Goal: Information Seeking & Learning: Find specific fact

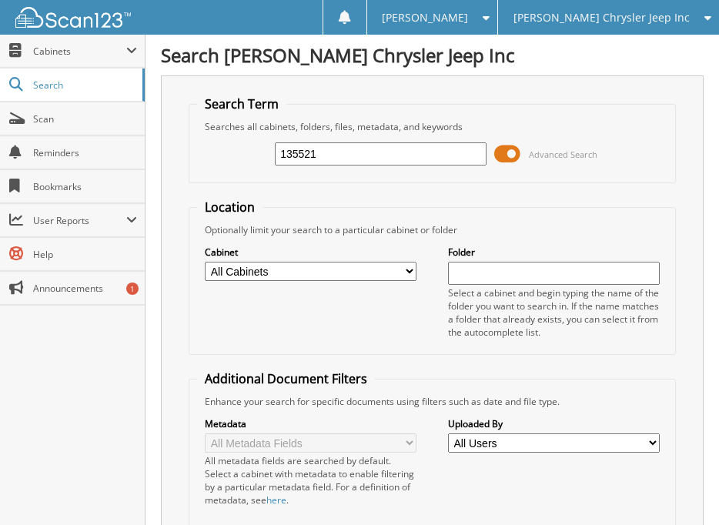
type input "135521"
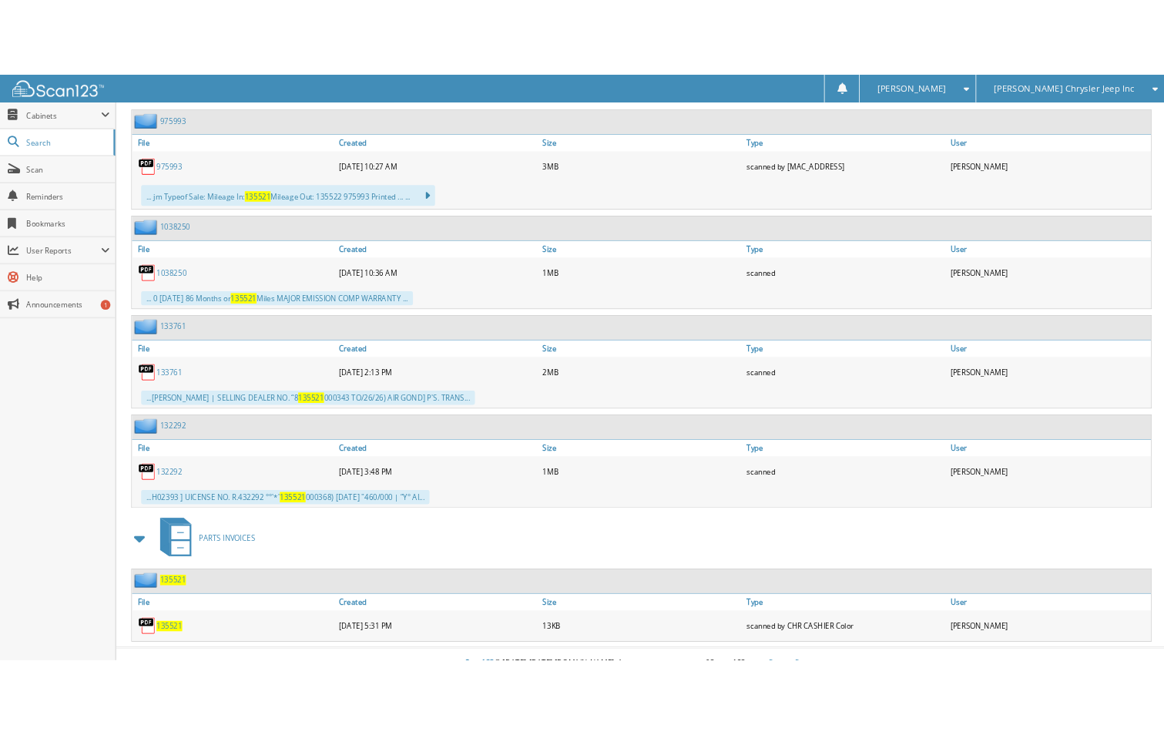
scroll to position [763, 0]
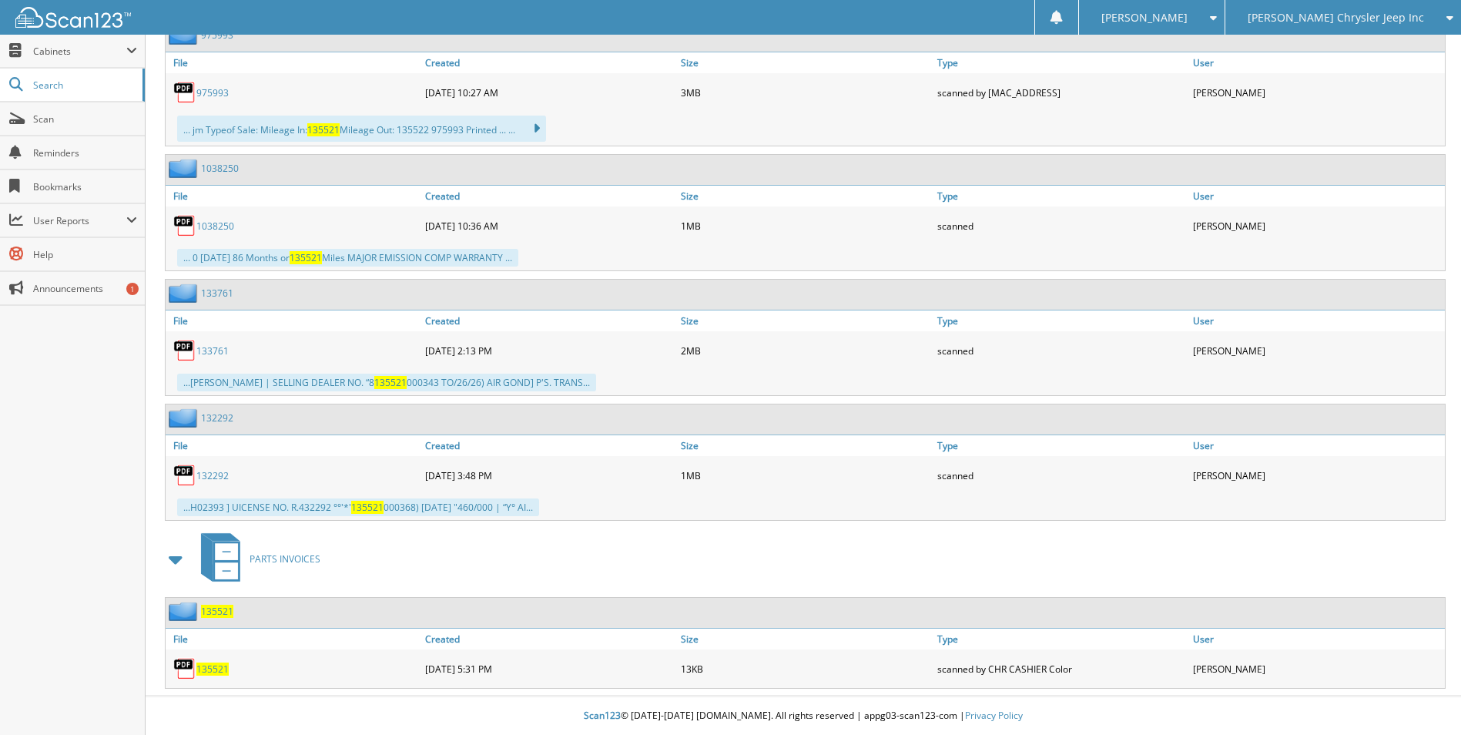
click at [219, 525] on span "135521" at bounding box center [212, 668] width 32 height 13
